Goal: Information Seeking & Learning: Learn about a topic

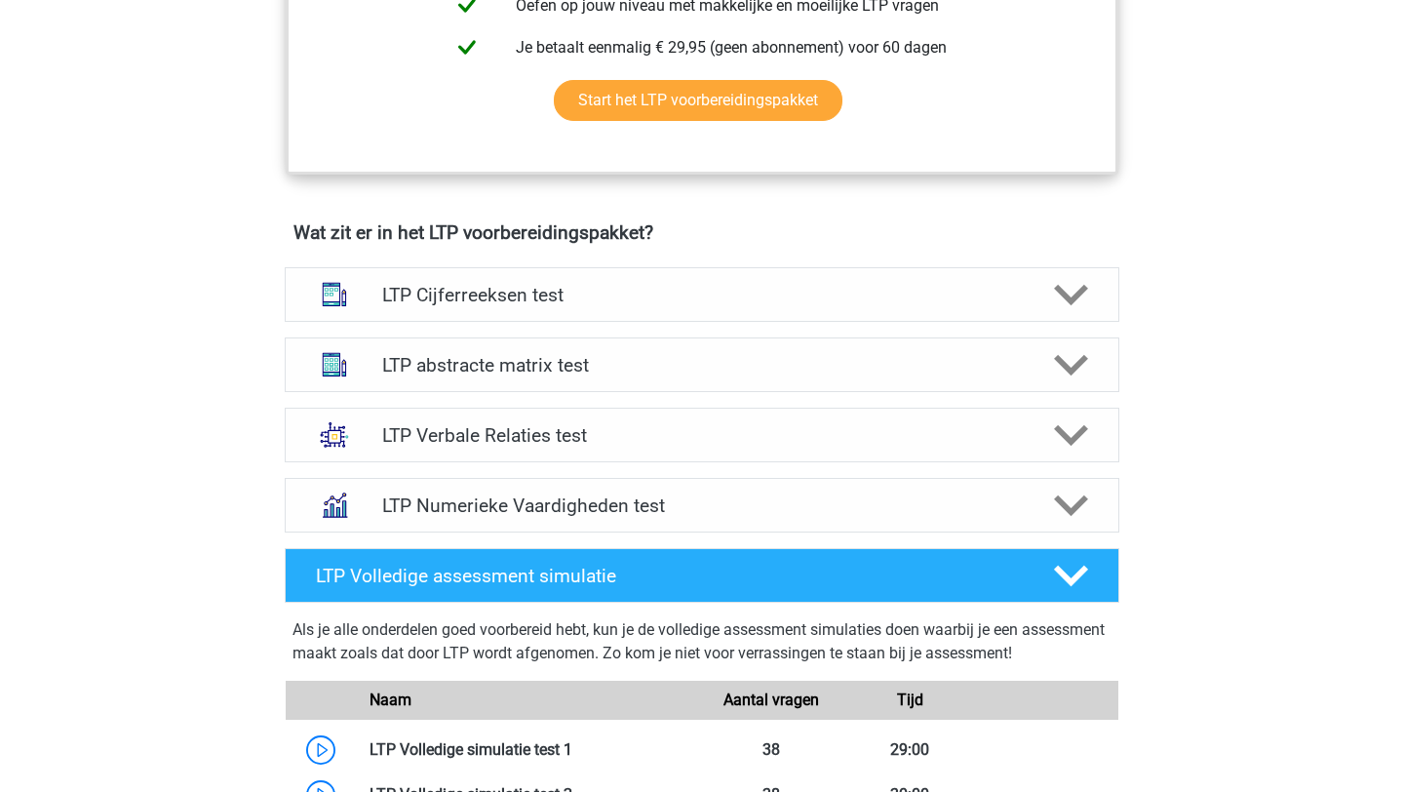
scroll to position [924, 0]
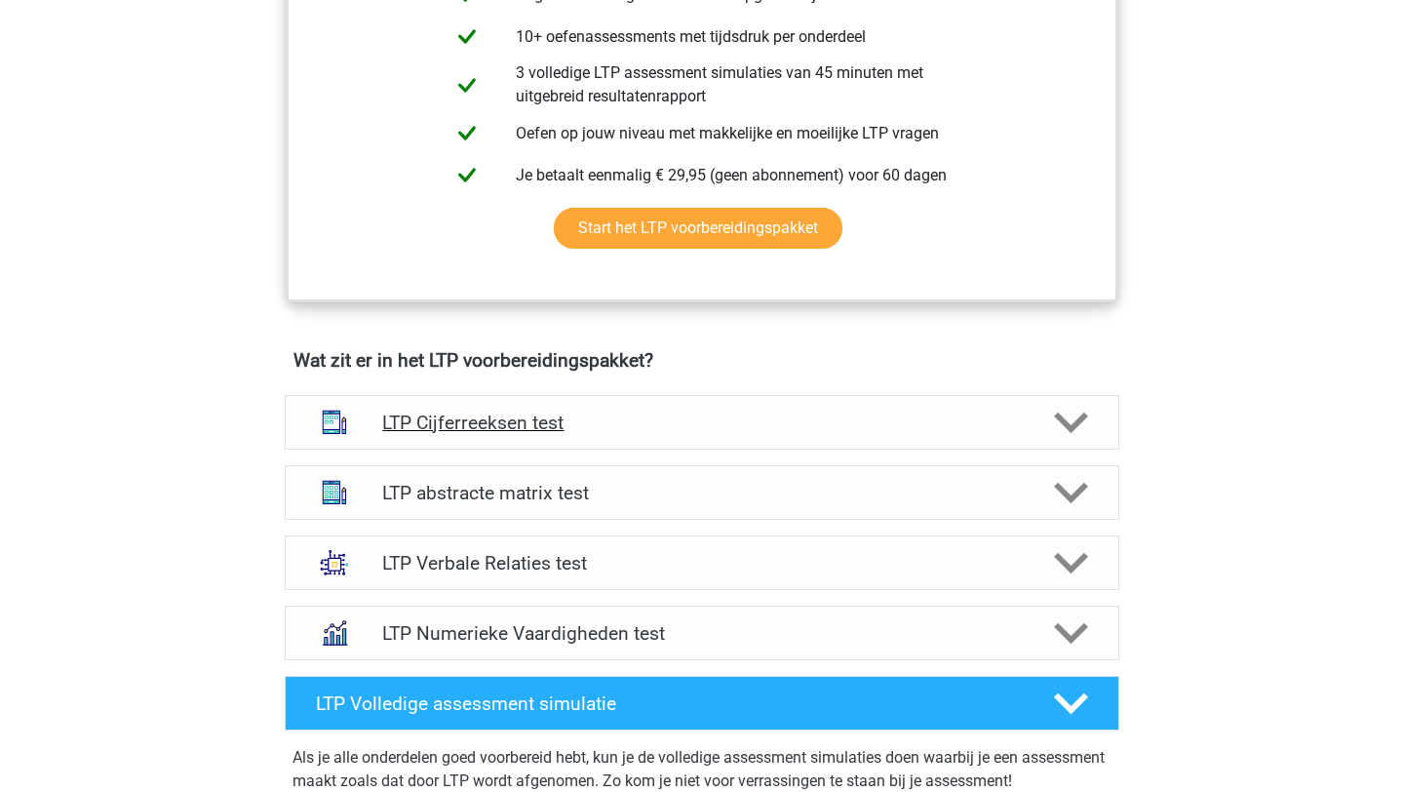
click at [1071, 427] on polygon at bounding box center [1071, 421] width 34 height 21
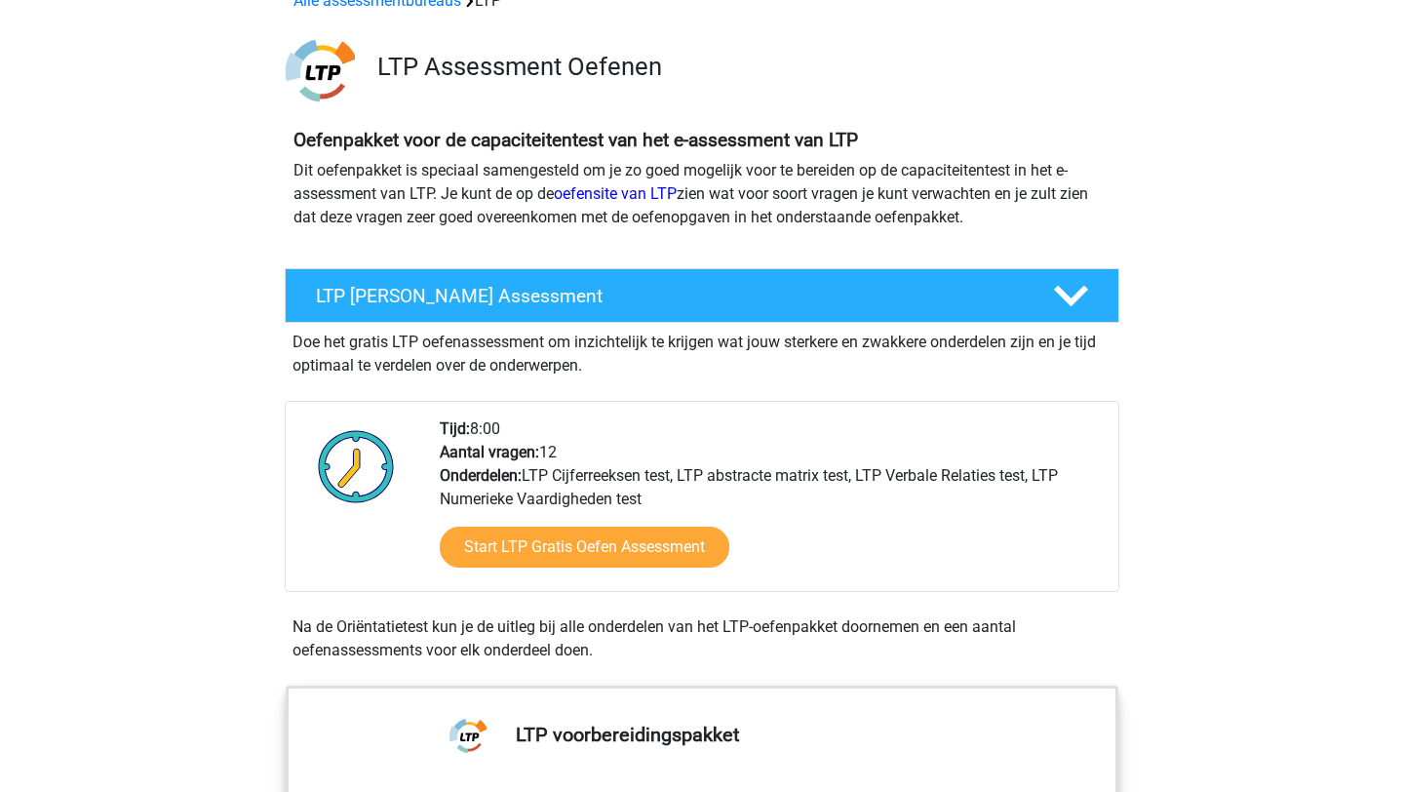
scroll to position [106, 0]
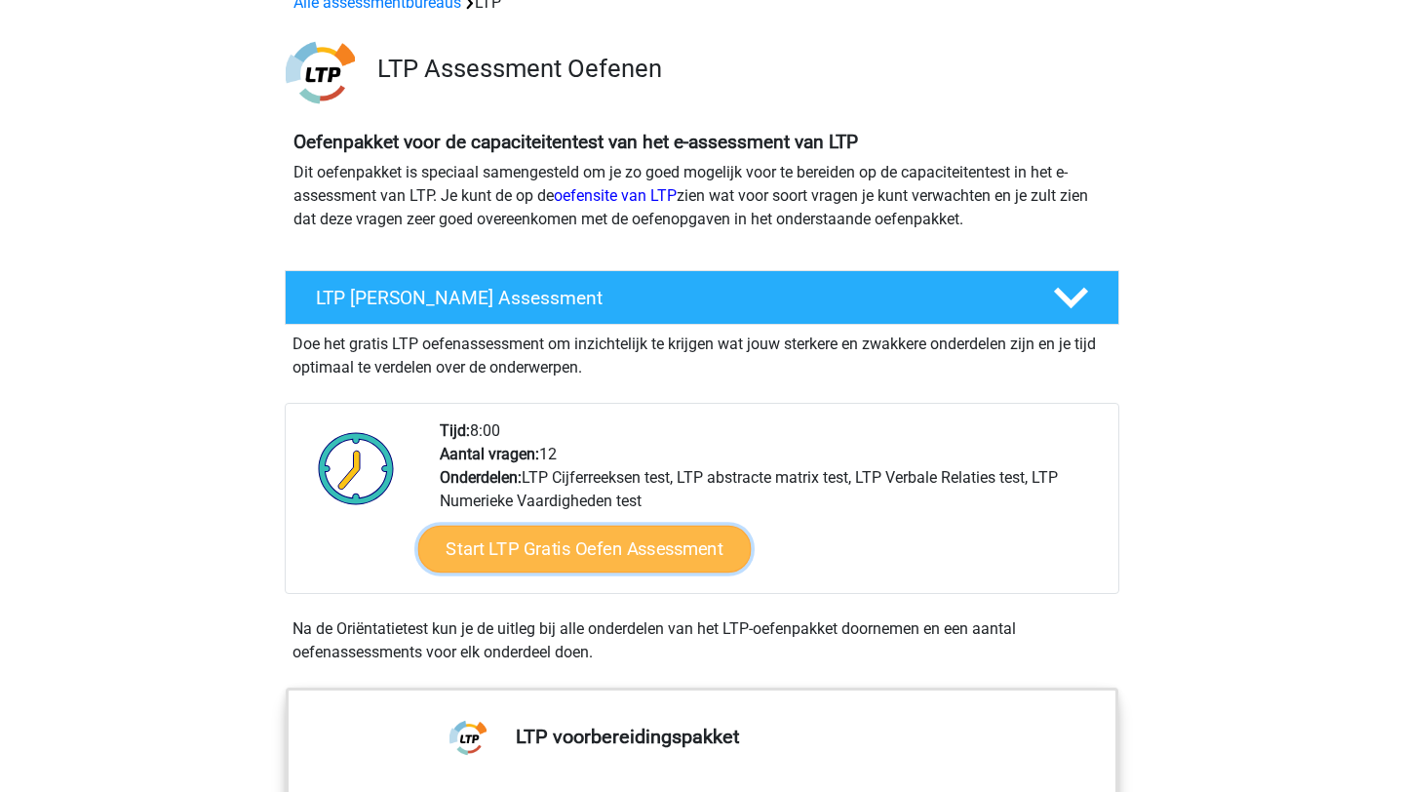
click at [611, 536] on link "Start LTP Gratis Oefen Assessment" at bounding box center [584, 549] width 333 height 47
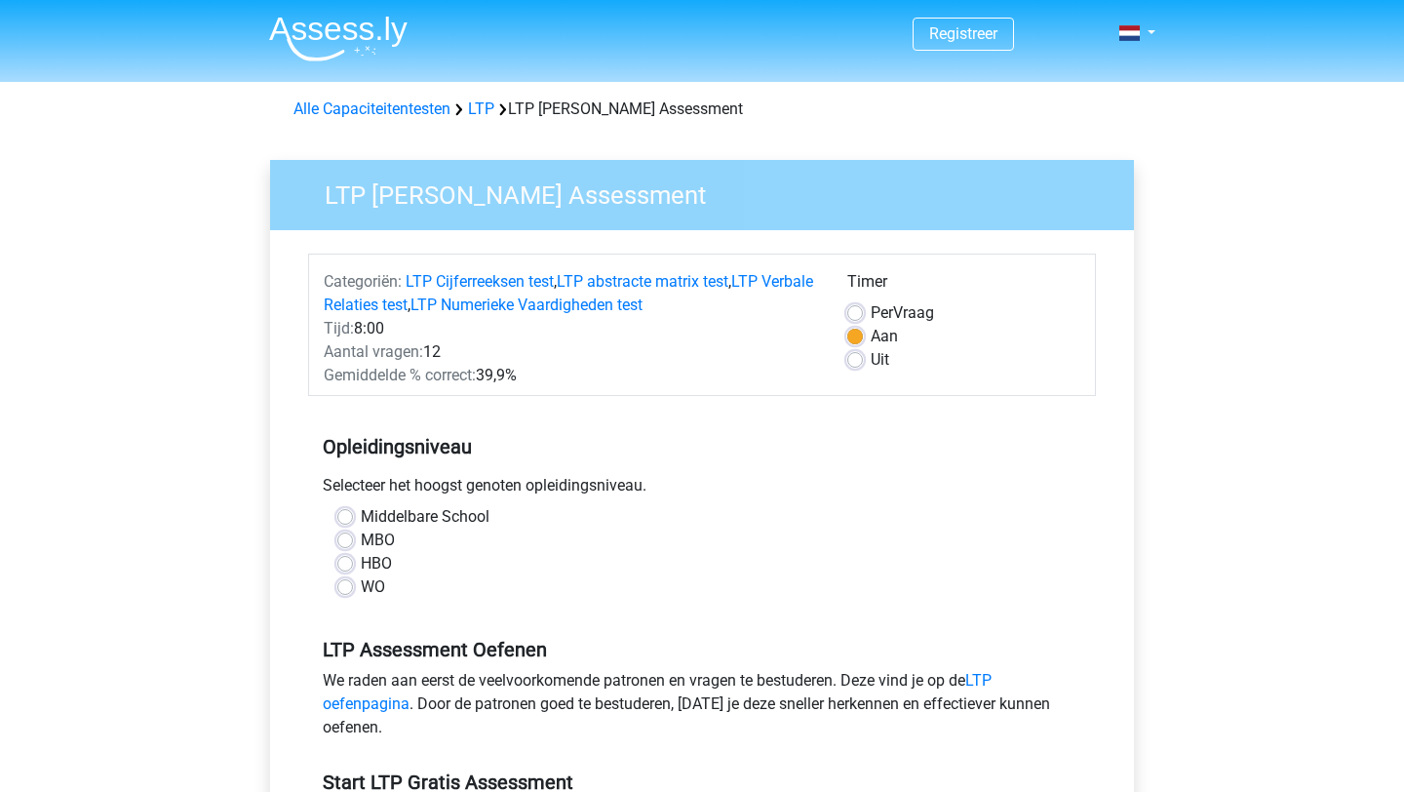
click at [361, 591] on label "WO" at bounding box center [373, 586] width 24 height 23
click at [344, 591] on input "WO" at bounding box center [345, 584] width 16 height 19
radio input "true"
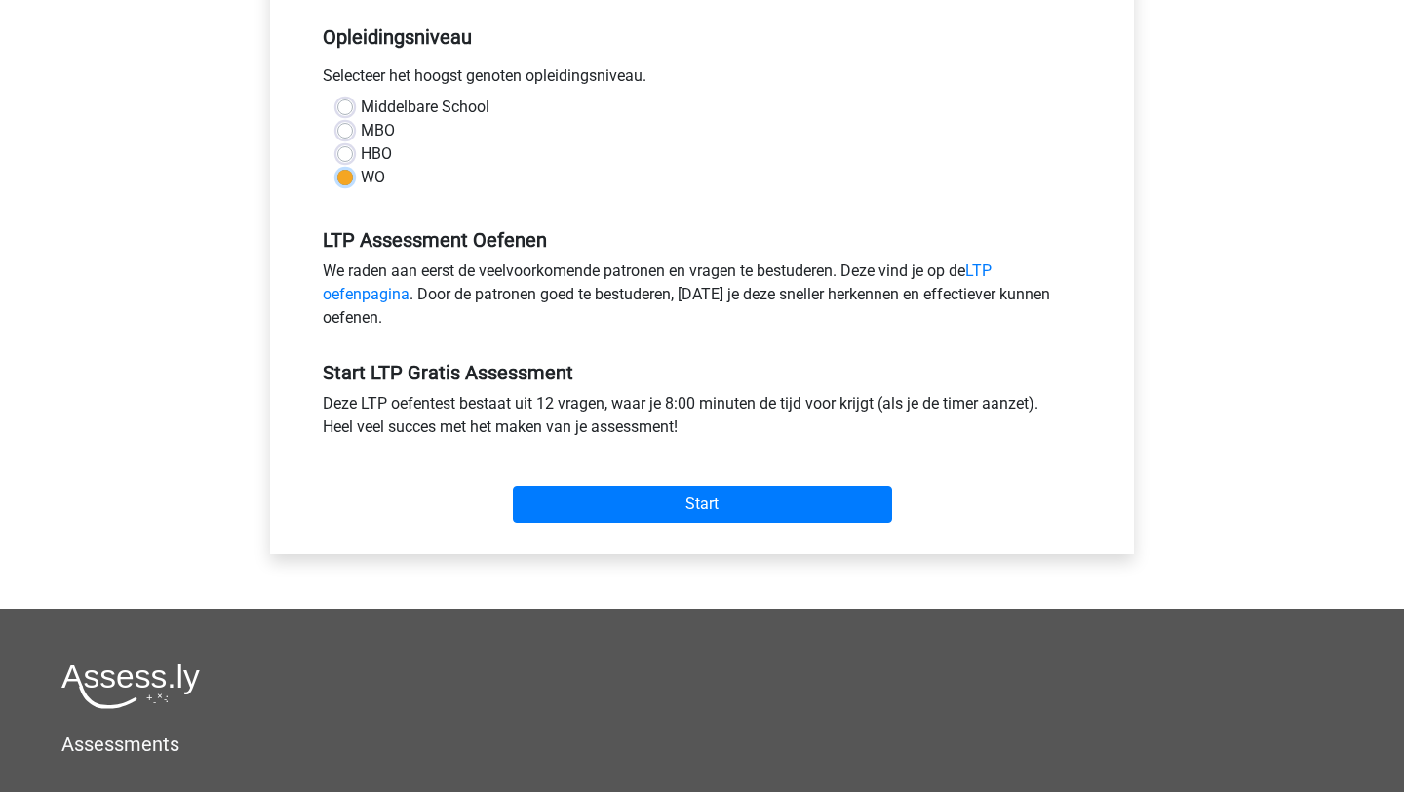
scroll to position [476, 0]
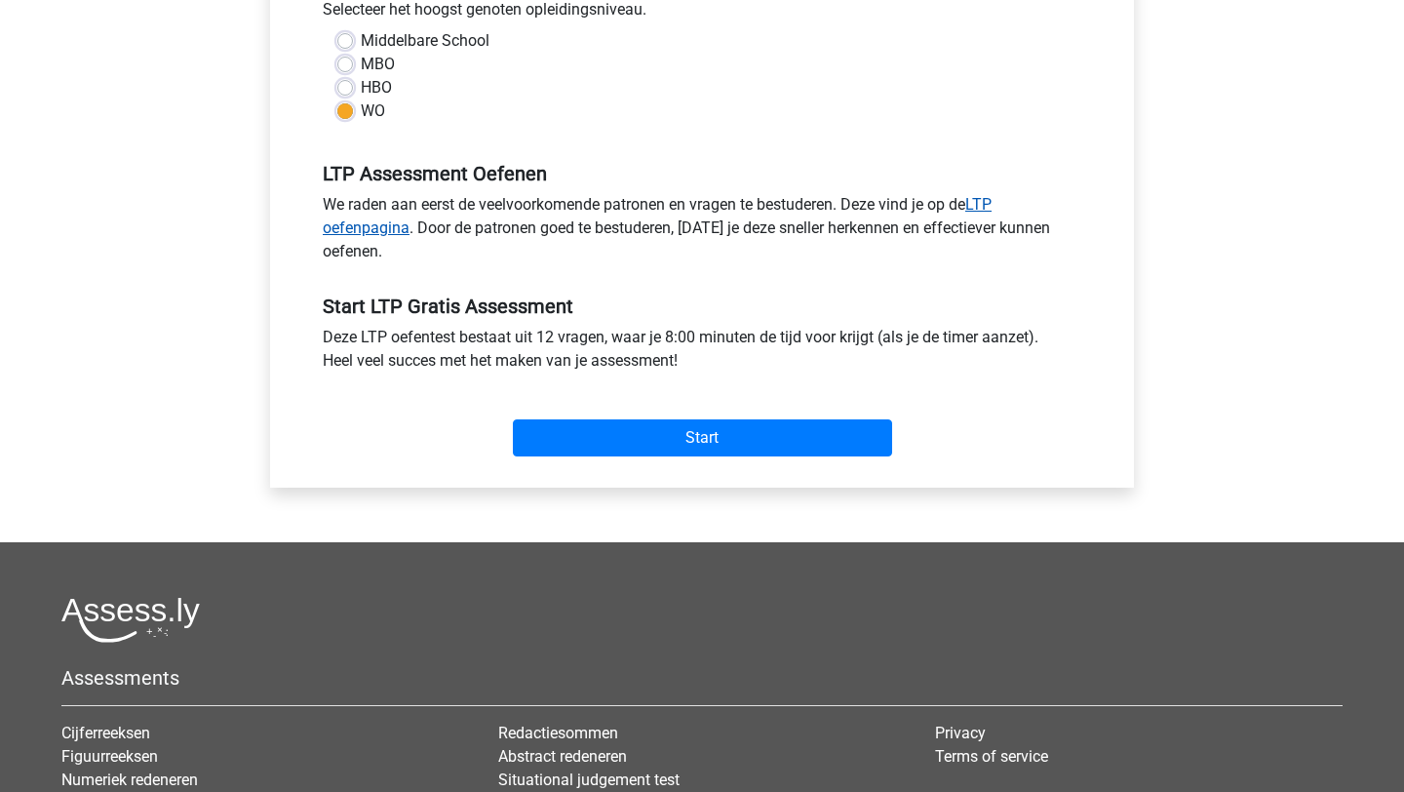
click at [376, 221] on link "LTP oefenpagina" at bounding box center [657, 216] width 669 height 42
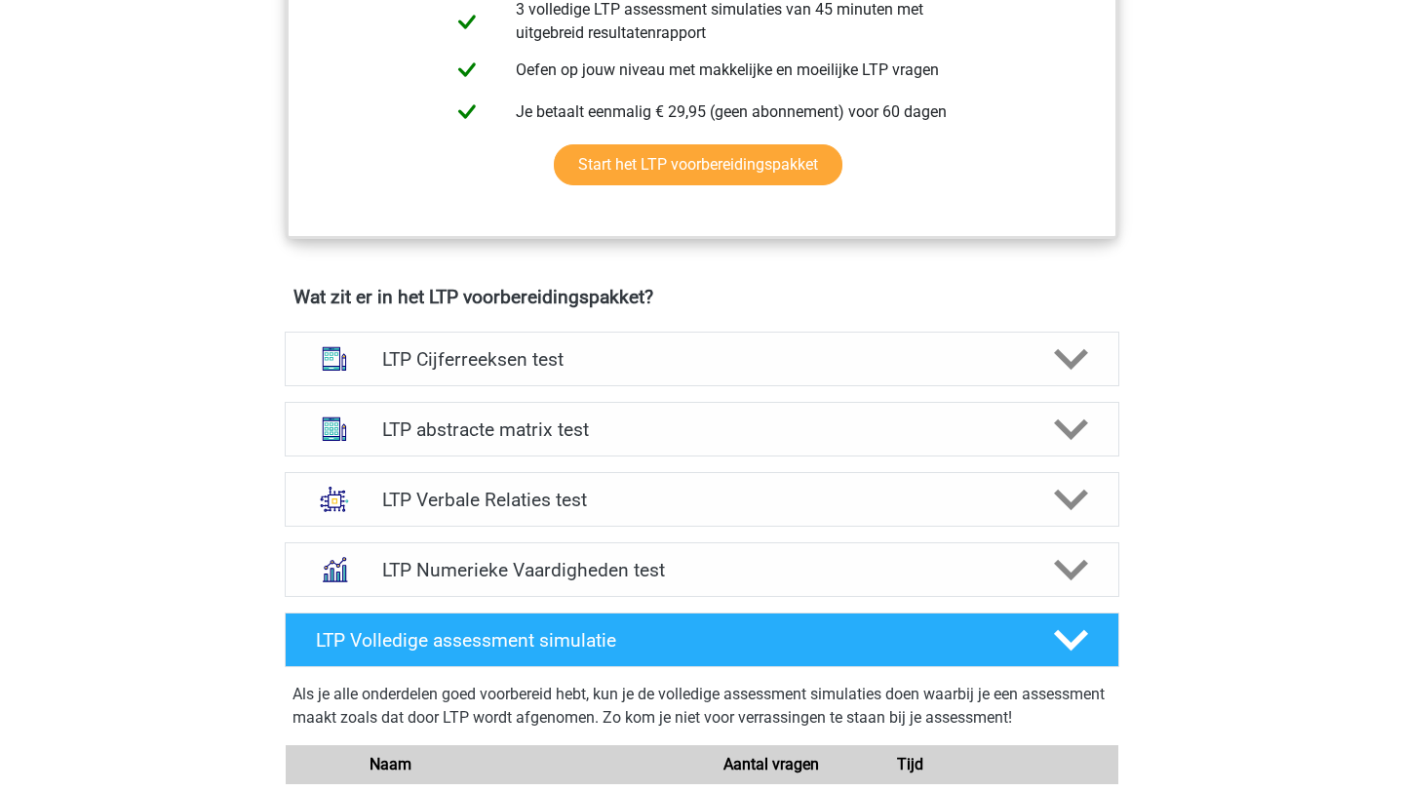
scroll to position [1003, 0]
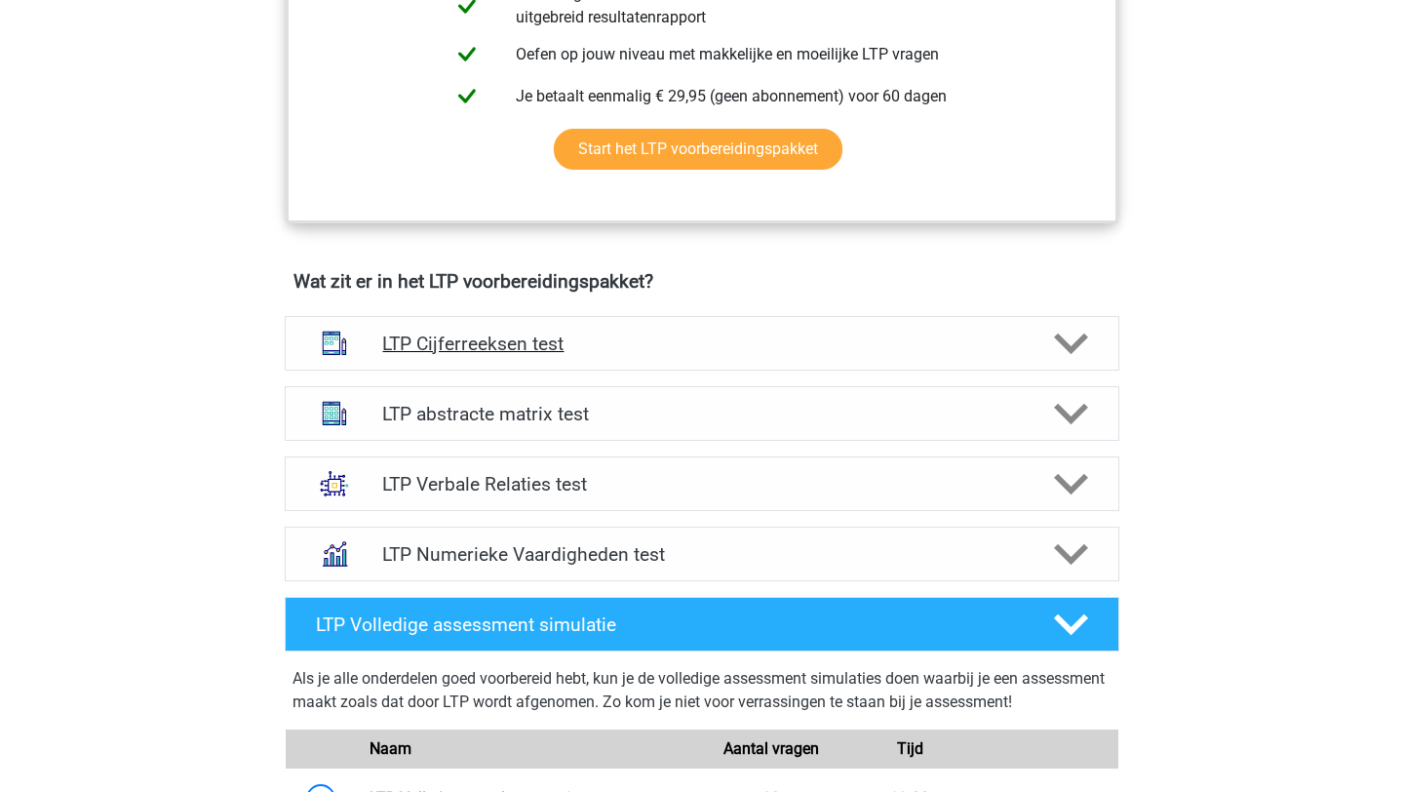
click at [1088, 342] on div at bounding box center [1069, 344] width 66 height 34
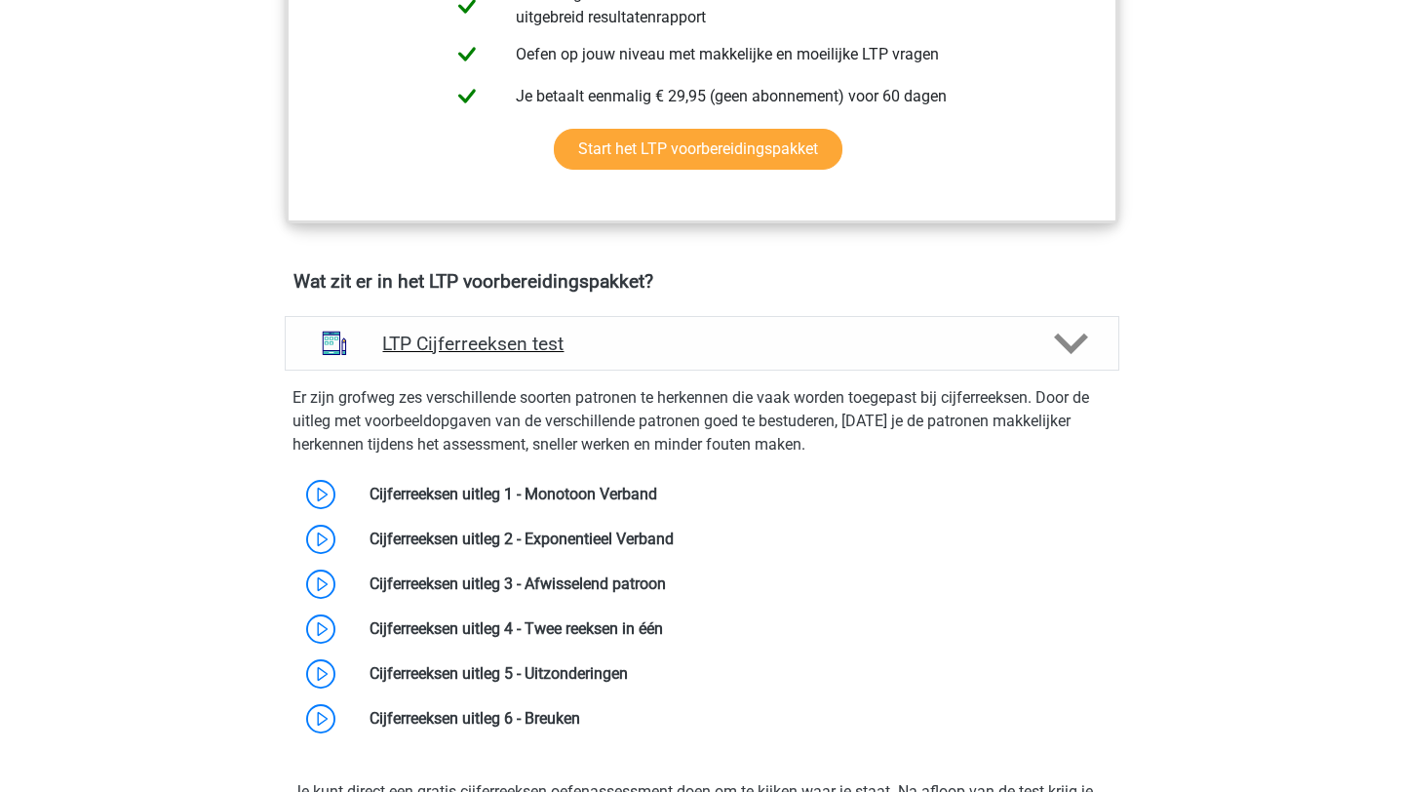
click at [1088, 342] on div at bounding box center [1069, 344] width 66 height 34
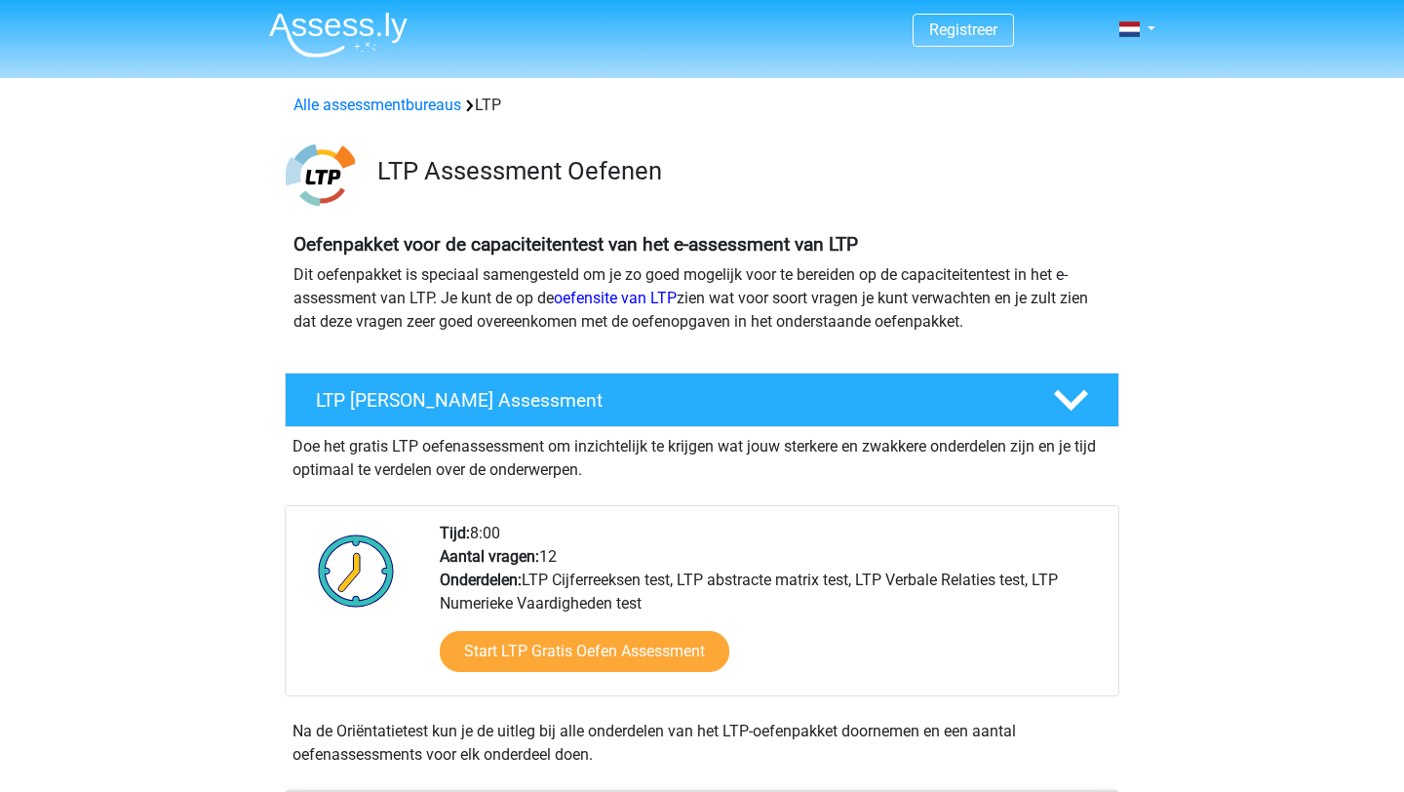
scroll to position [0, 0]
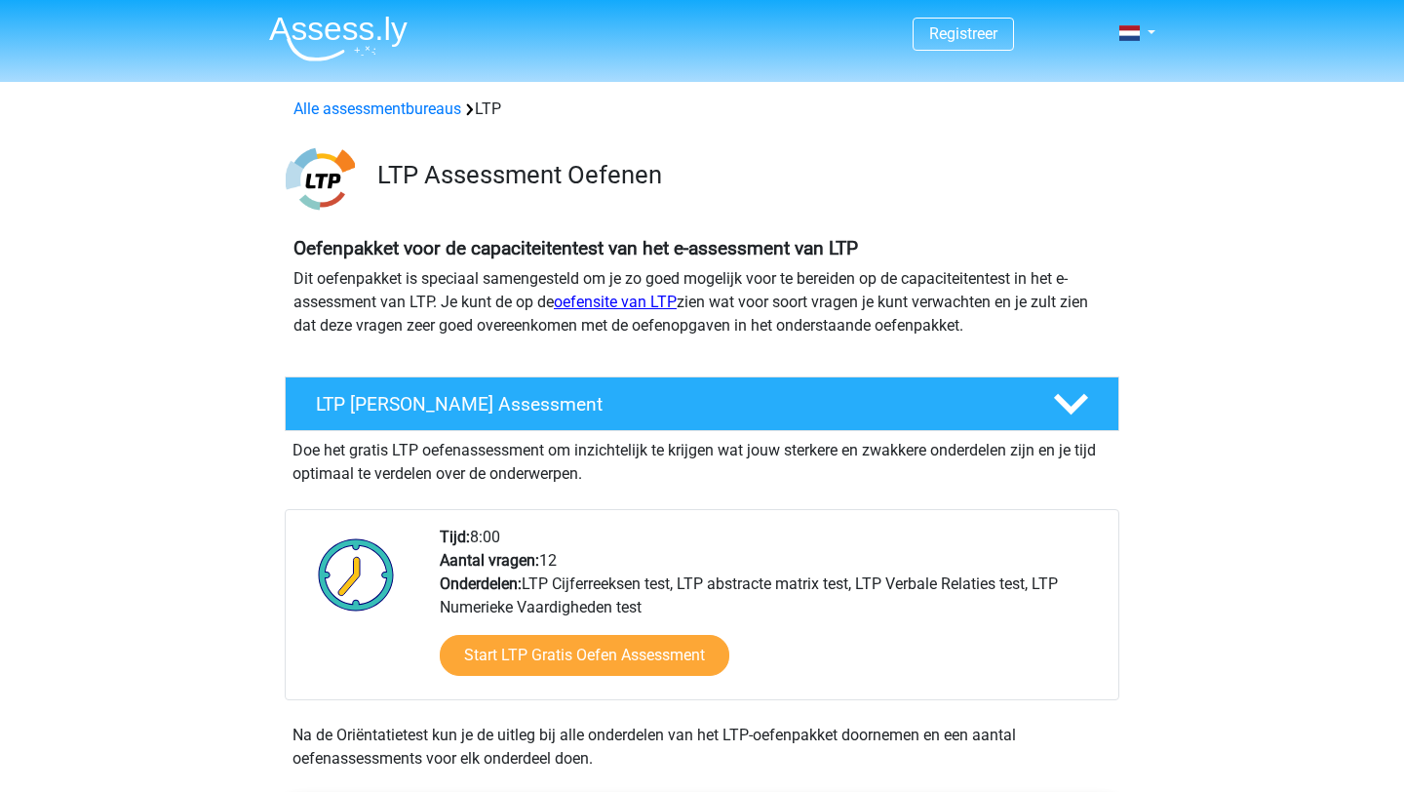
click at [600, 298] on link "oefensite van LTP" at bounding box center [615, 301] width 123 height 19
